Goal: Transaction & Acquisition: Purchase product/service

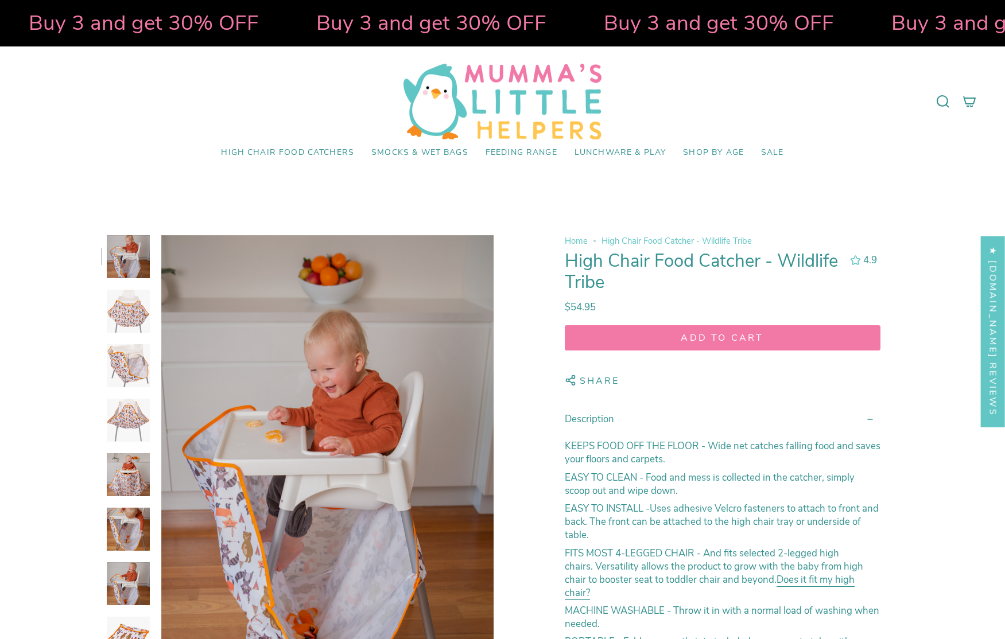
select select "pictures-first"
click at [129, 414] on img at bounding box center [128, 420] width 43 height 43
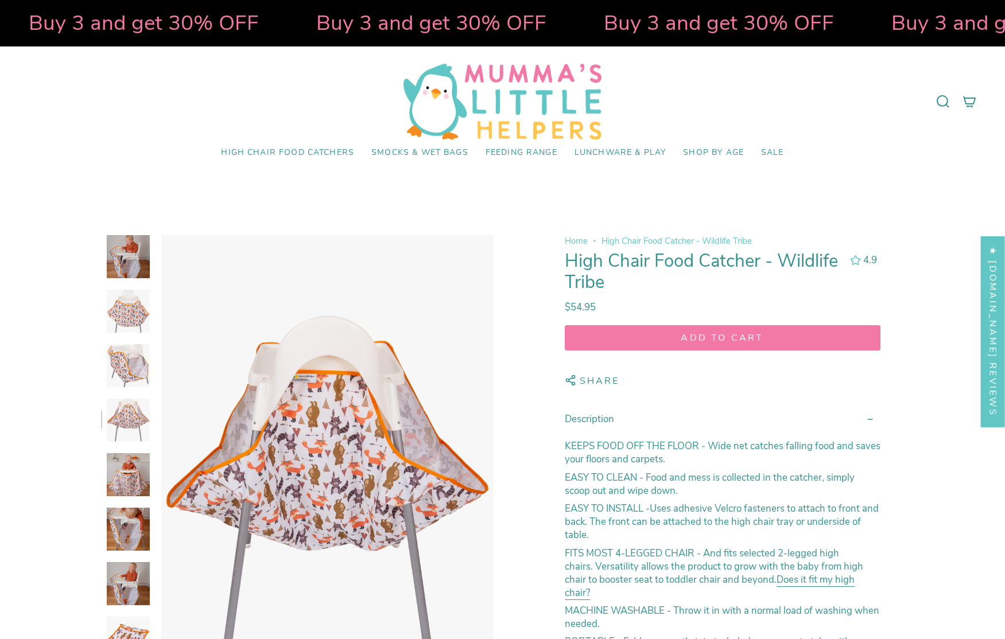
click at [321, 434] on figure at bounding box center [327, 484] width 332 height 499
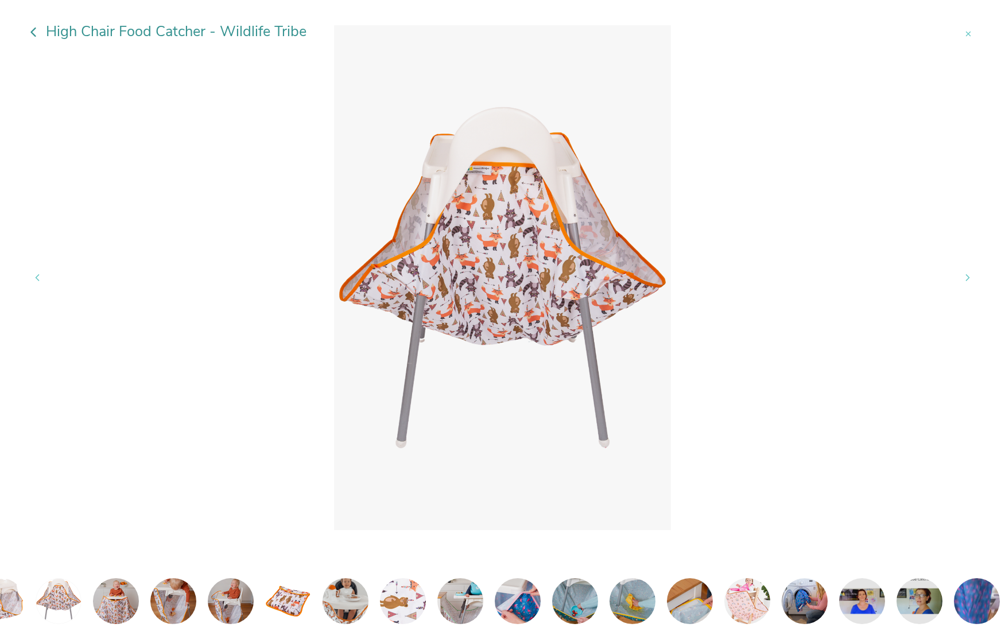
scroll to position [0, 154]
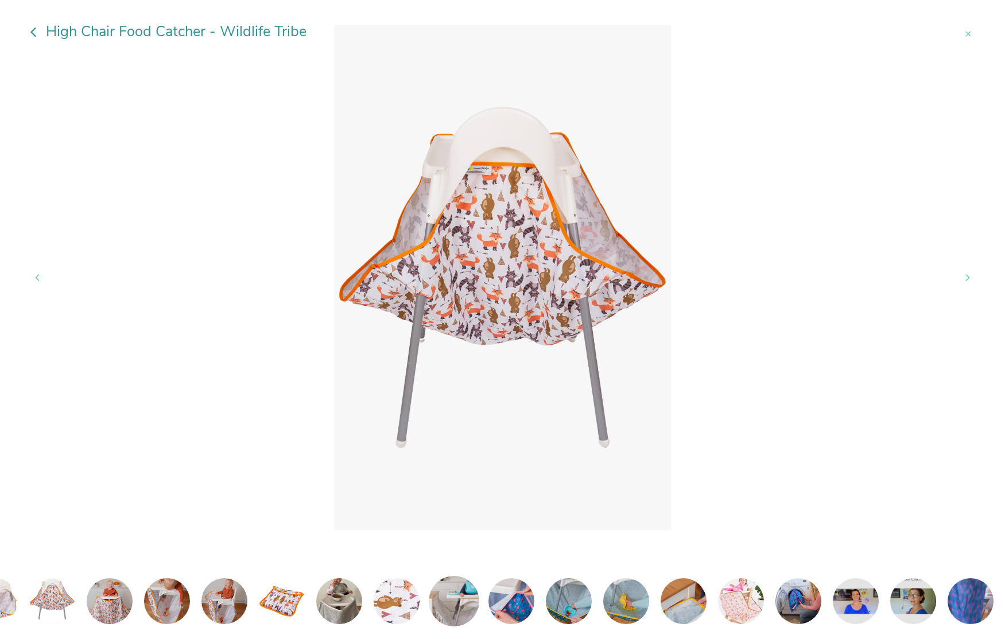
click at [453, 603] on img at bounding box center [454, 601] width 50 height 50
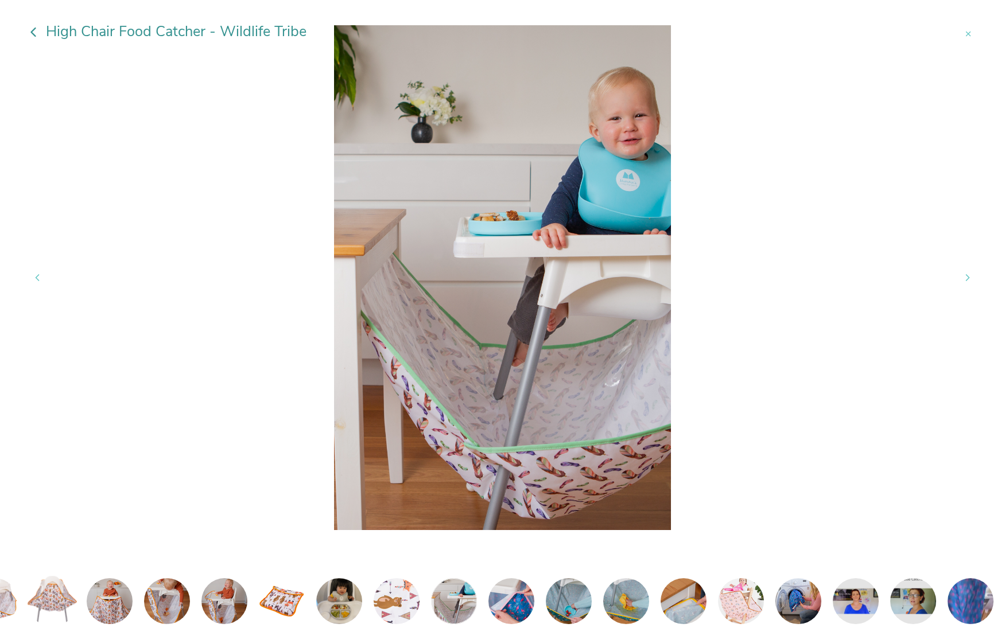
click at [53, 600] on img at bounding box center [52, 601] width 50 height 50
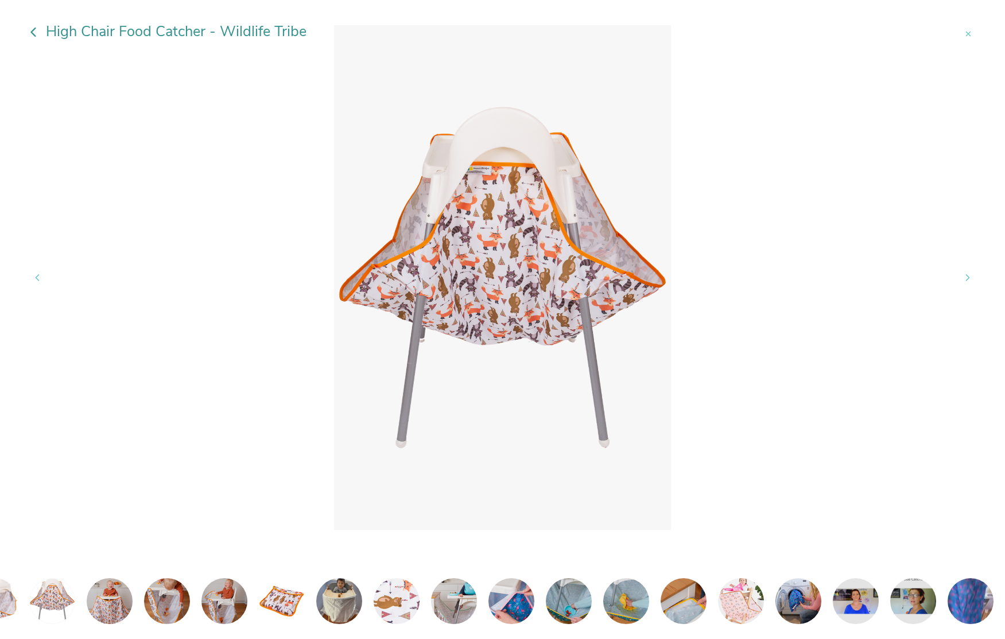
click at [465, 213] on img at bounding box center [502, 277] width 337 height 505
